Goal: Transaction & Acquisition: Purchase product/service

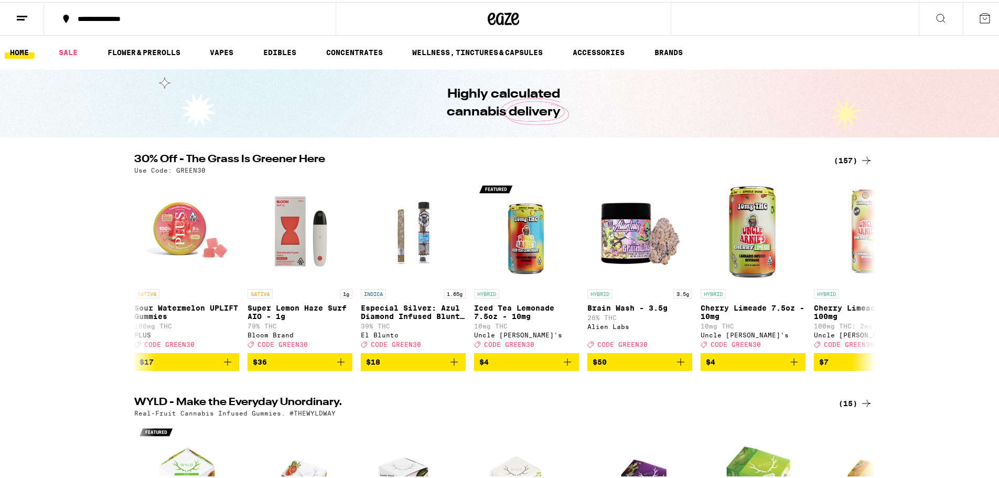
click at [923, 13] on button at bounding box center [941, 17] width 44 height 33
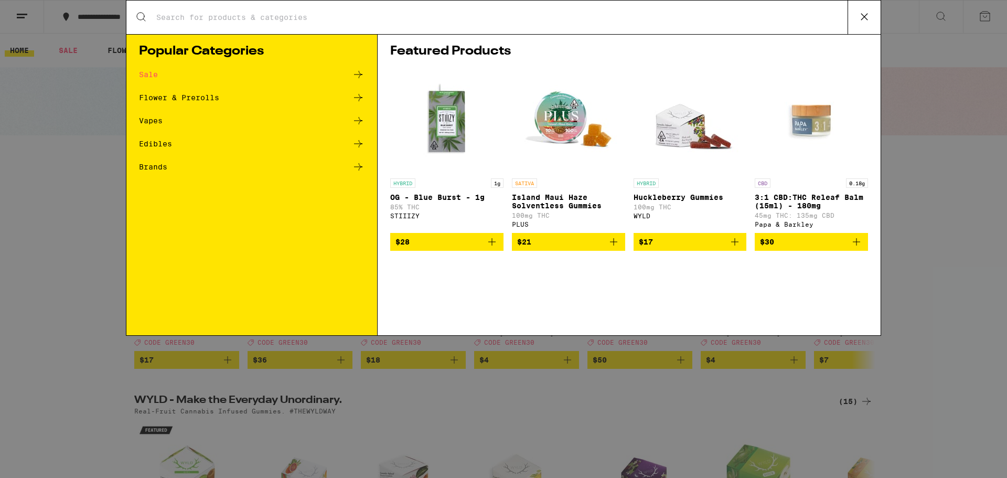
click at [267, 23] on div "Search for Products" at bounding box center [503, 18] width 754 height 34
click at [151, 123] on div "Vapes" at bounding box center [151, 120] width 24 height 7
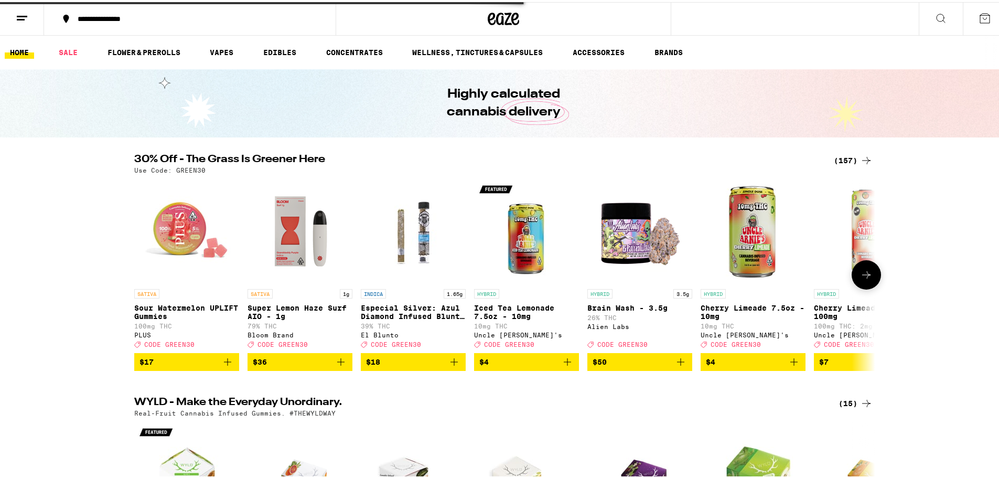
click at [305, 257] on img "Open page for Super Lemon Haze Surf AIO - 1g from Bloom Brand" at bounding box center [300, 229] width 105 height 105
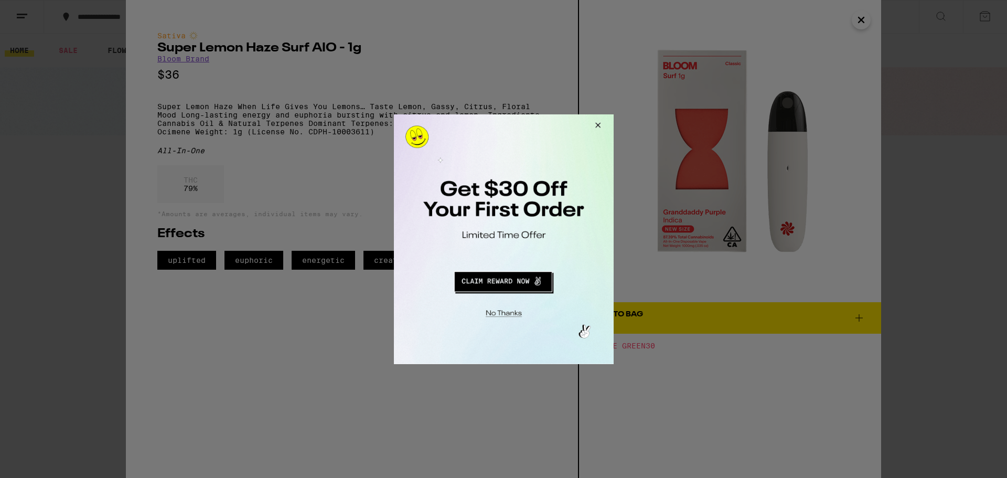
click at [597, 120] on button "Close Modal" at bounding box center [596, 126] width 28 height 25
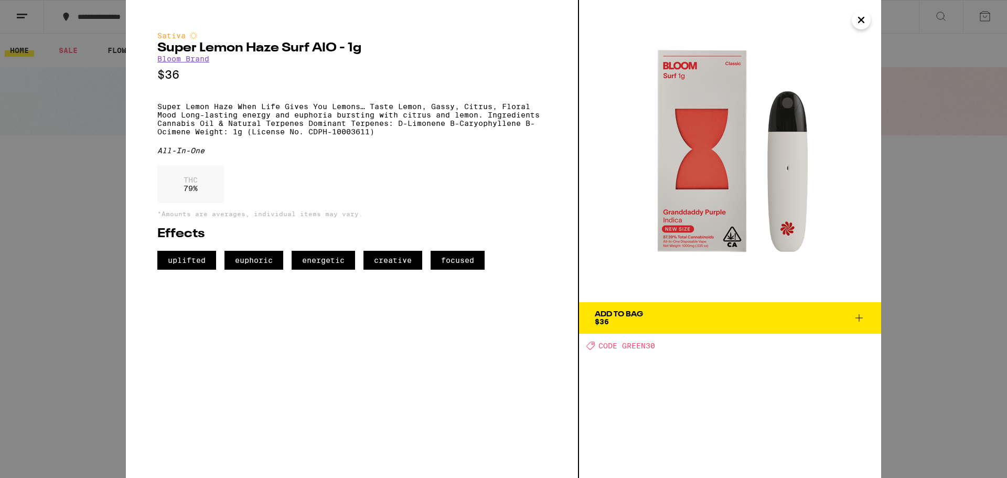
click at [846, 20] on img at bounding box center [730, 151] width 302 height 302
click at [862, 26] on icon "Close" at bounding box center [861, 20] width 13 height 16
